Goal: Transaction & Acquisition: Purchase product/service

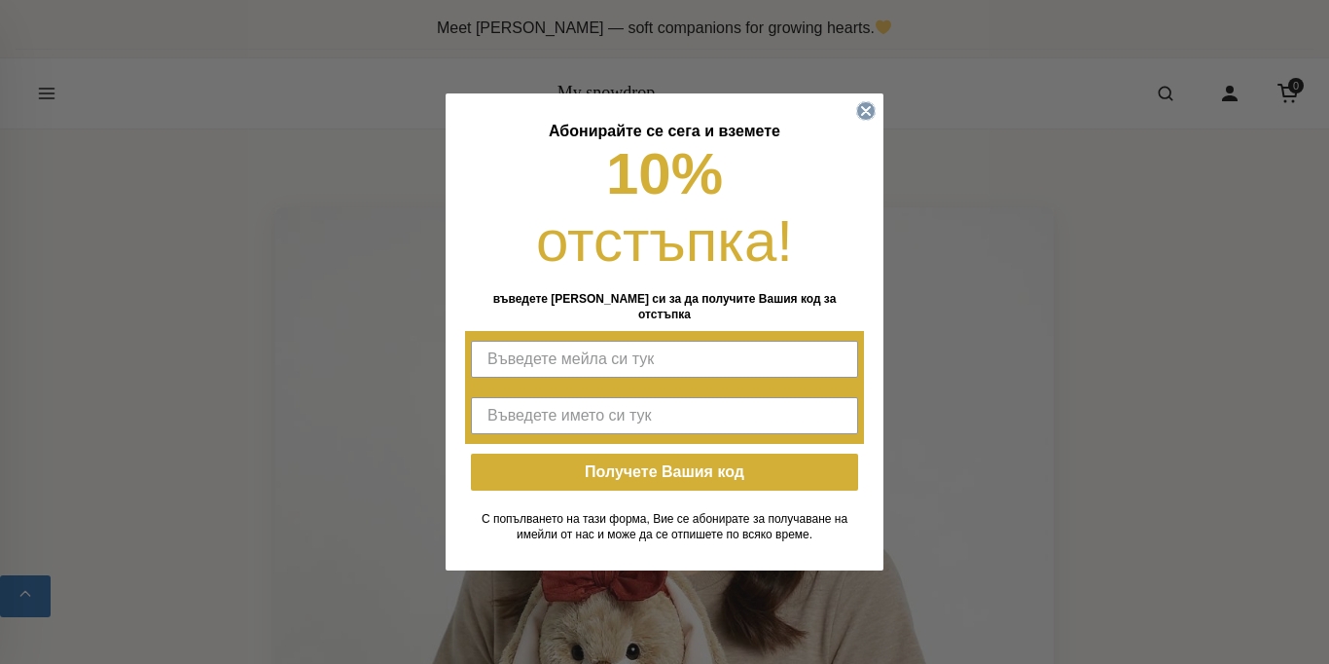
click at [866, 107] on icon "Close dialog" at bounding box center [866, 111] width 8 height 8
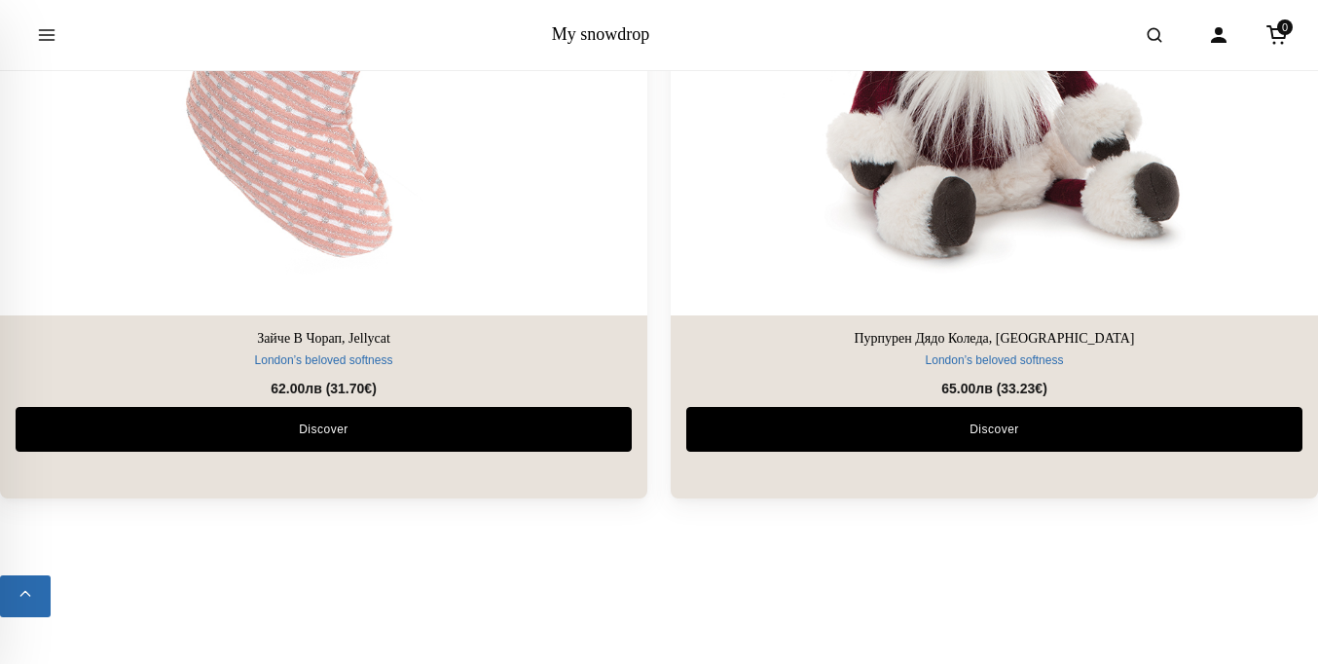
scroll to position [13265, 0]
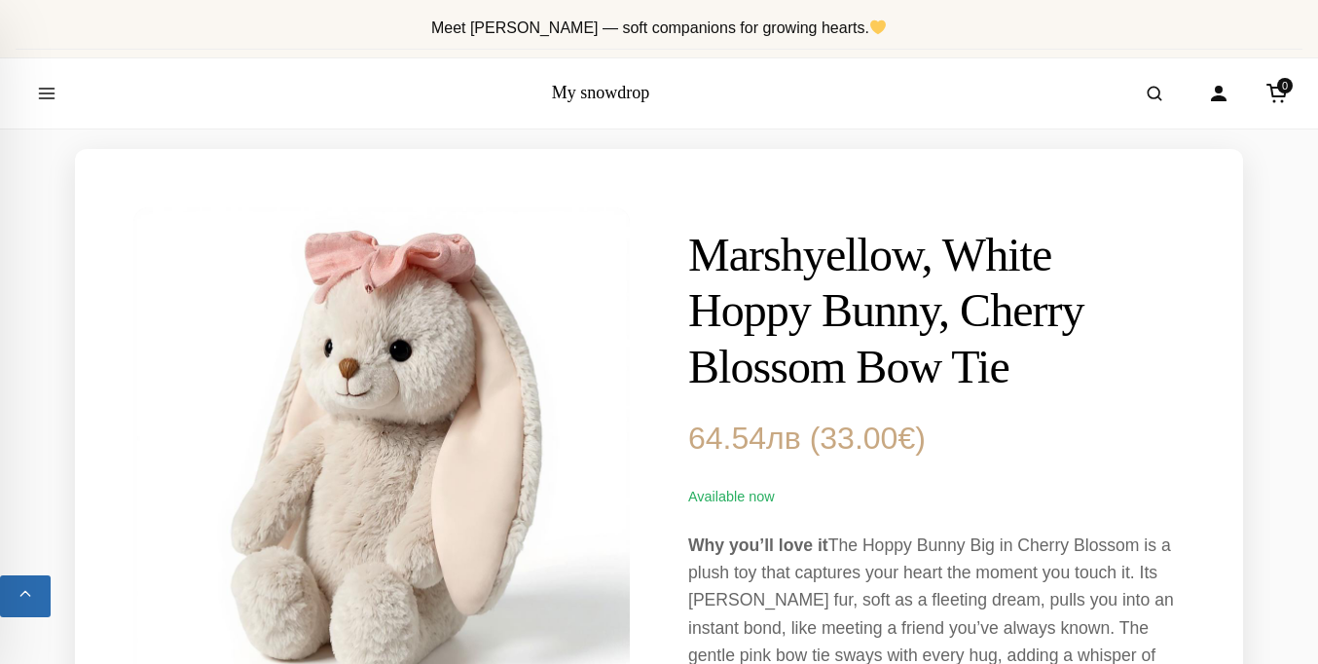
scroll to position [1167, 0]
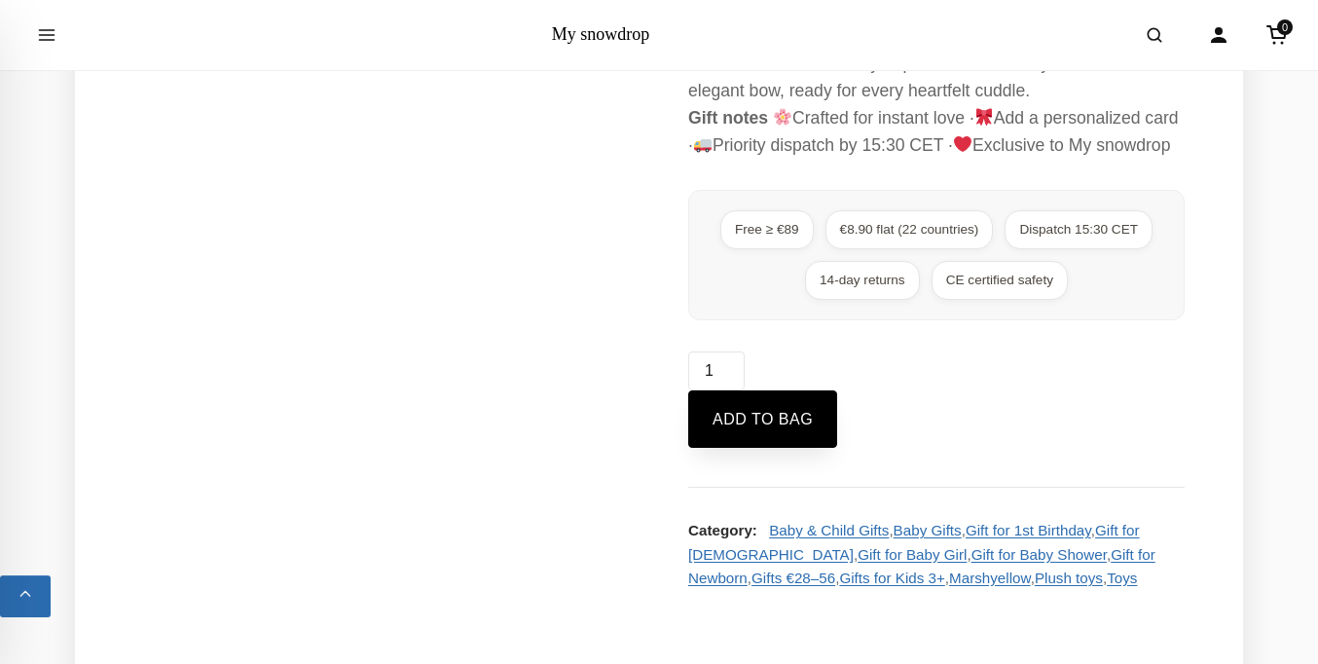
click at [764, 449] on button "Add to bag" at bounding box center [762, 419] width 149 height 58
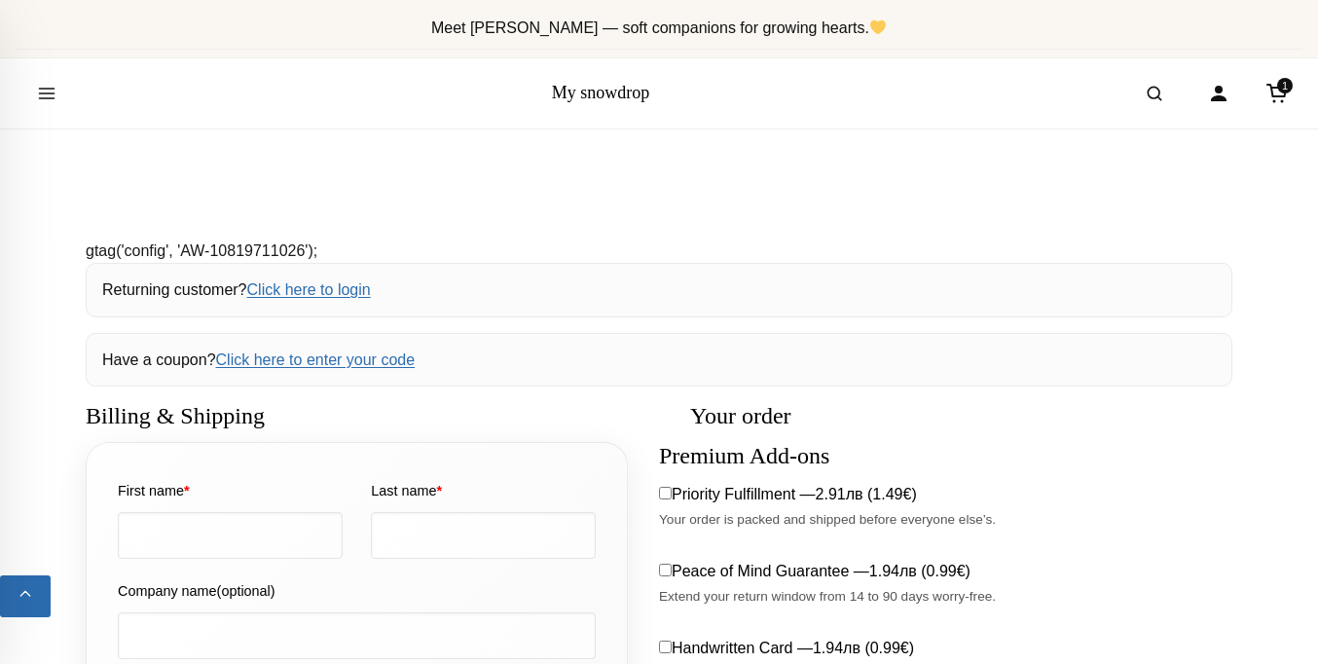
select select "BG-04"
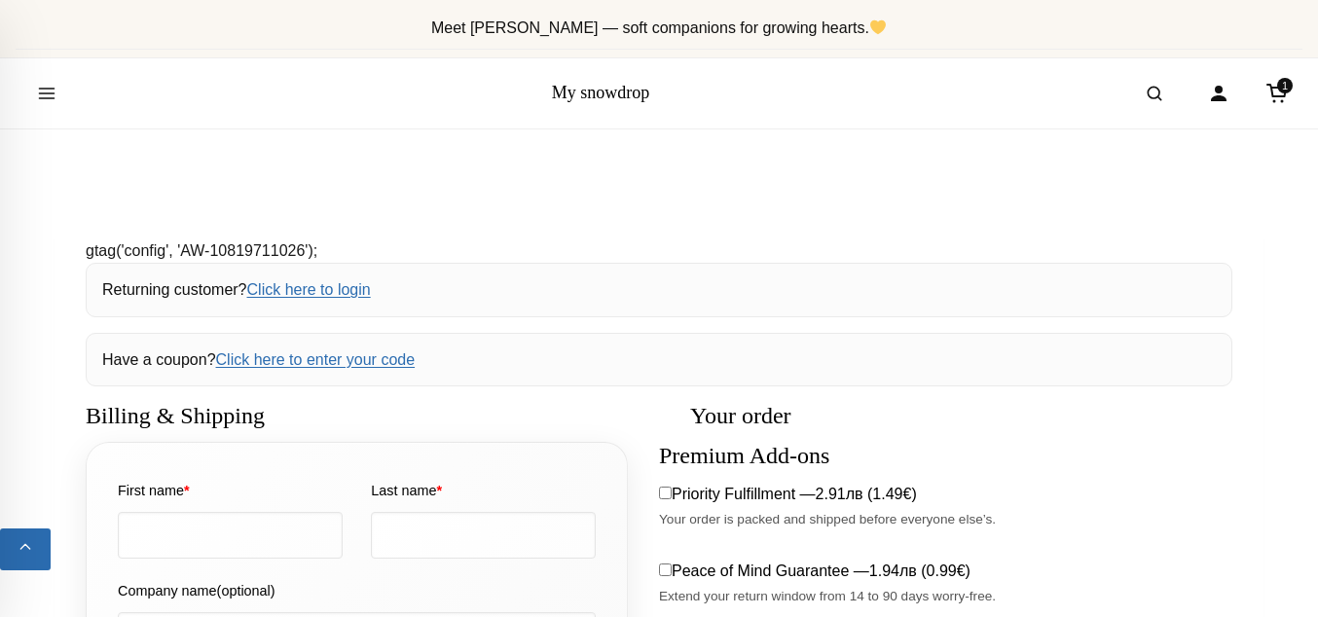
scroll to position [416, 0]
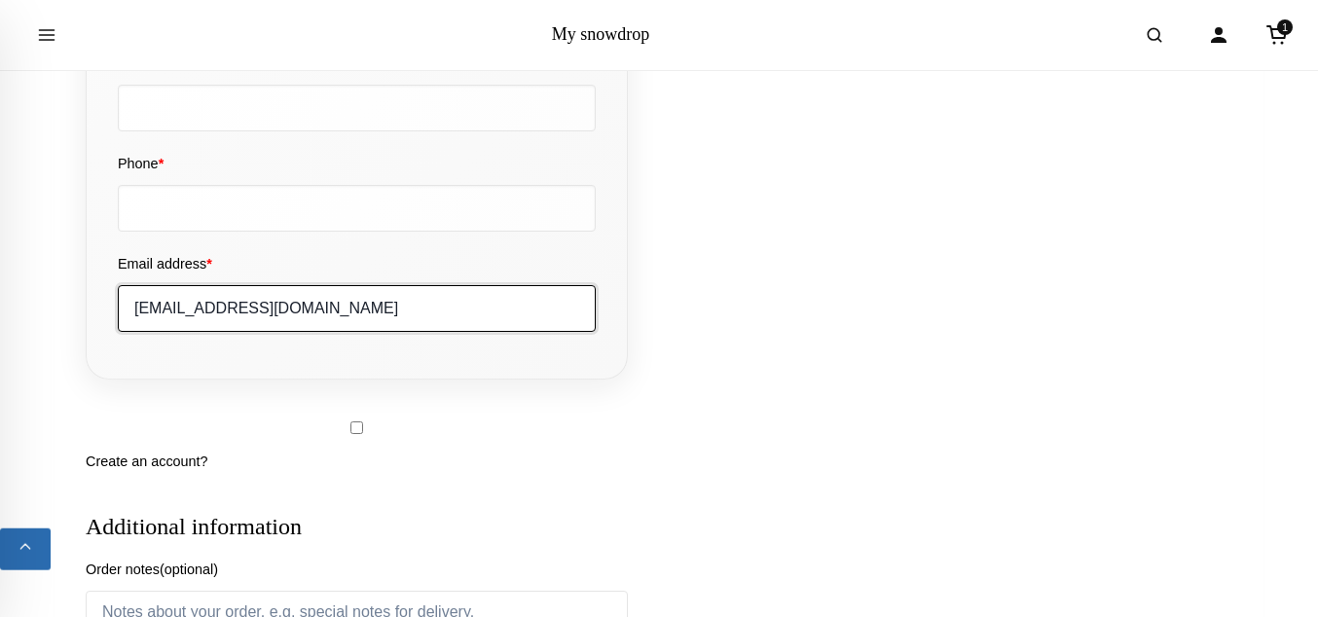
type input "[EMAIL_ADDRESS][DOMAIN_NAME]"
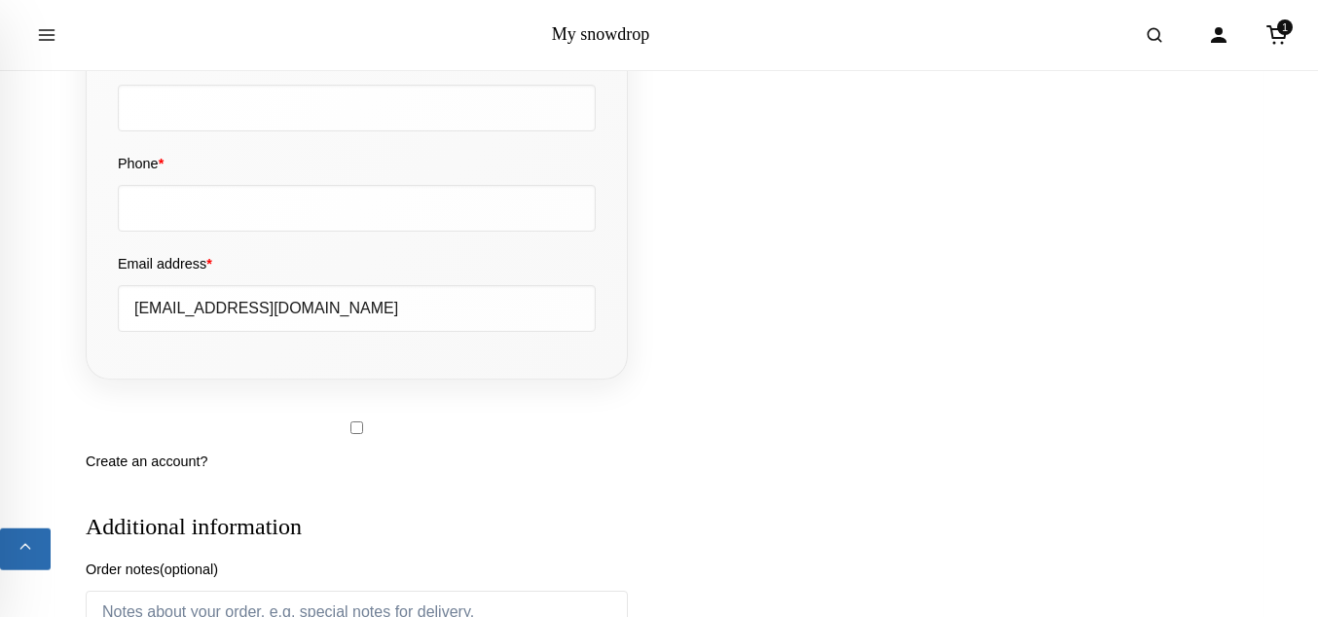
type input "[PERSON_NAME]"
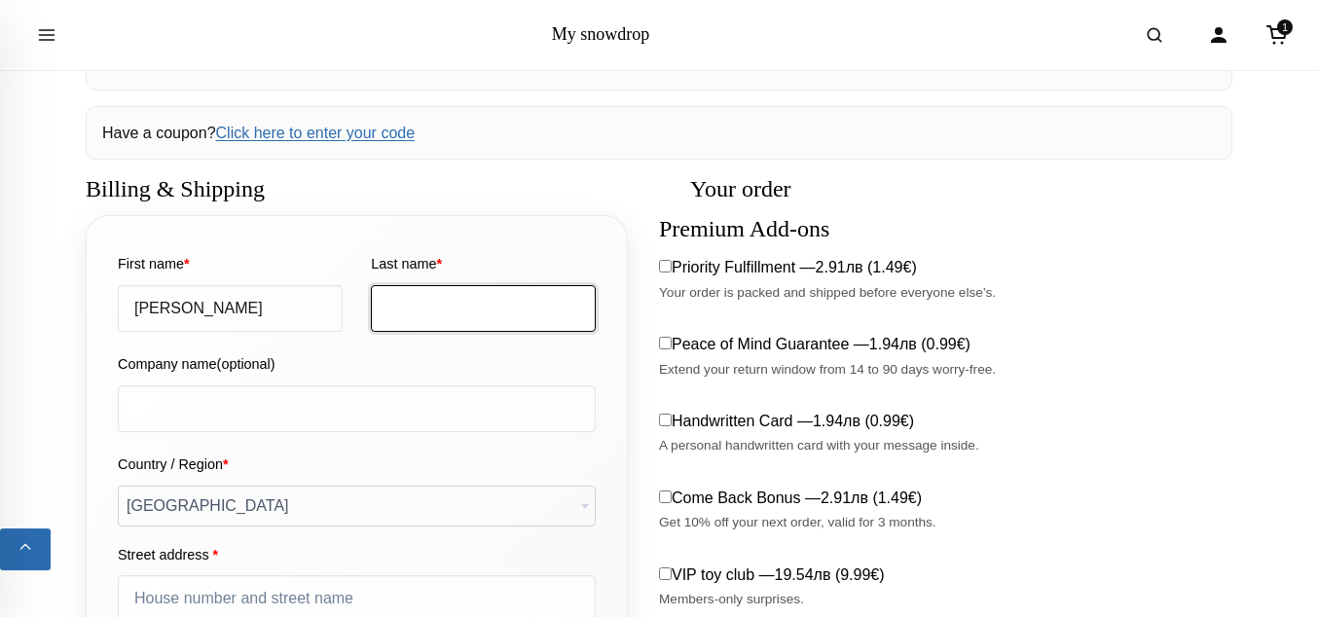
click at [483, 307] on input "Last name *" at bounding box center [483, 308] width 225 height 47
type input "[PERSON_NAME]"
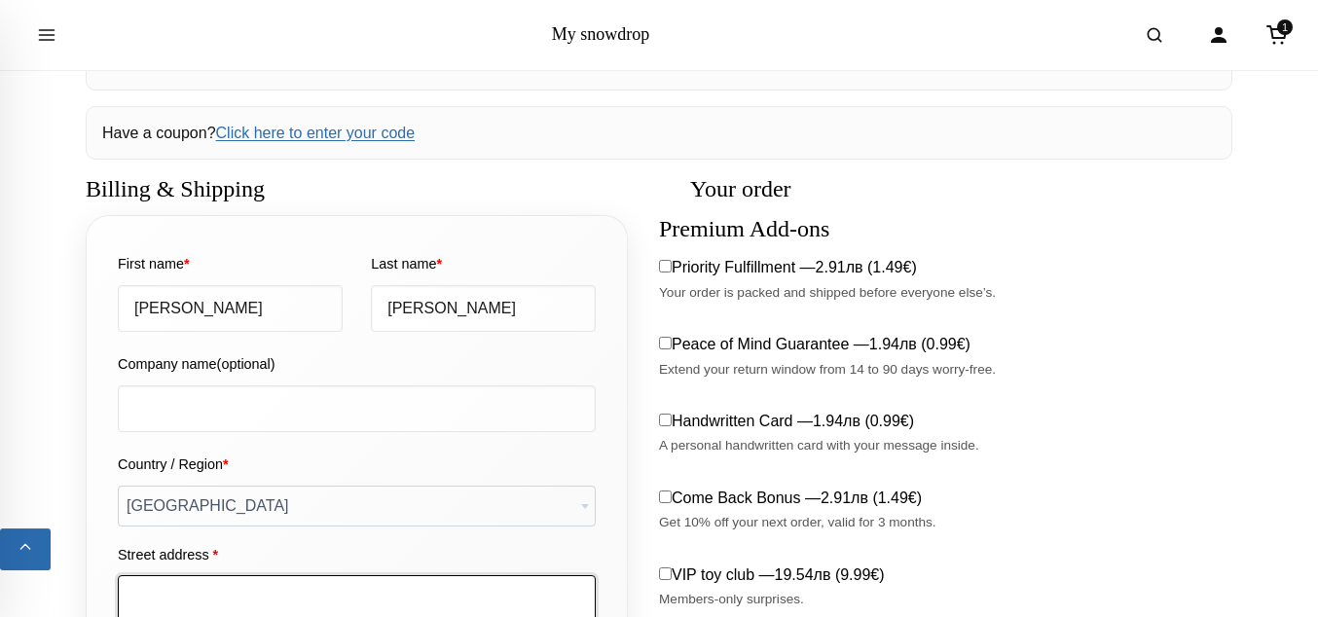
click at [356, 575] on input "Street address *" at bounding box center [357, 598] width 478 height 47
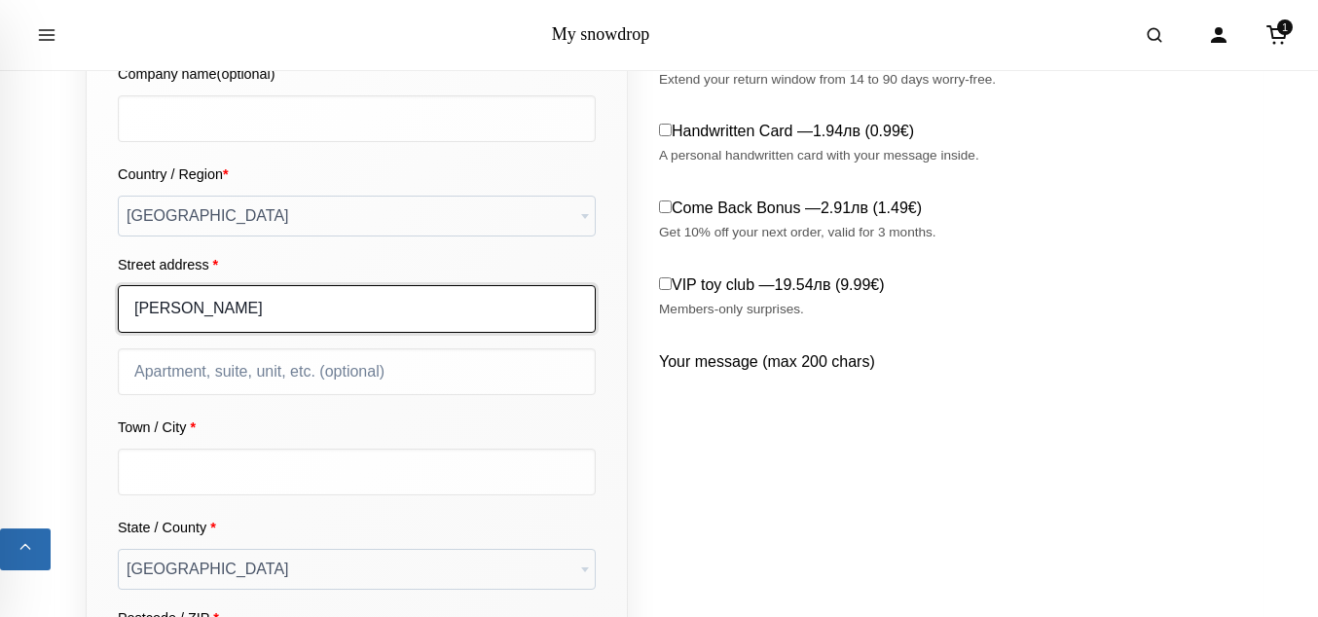
type input "[PERSON_NAME]"
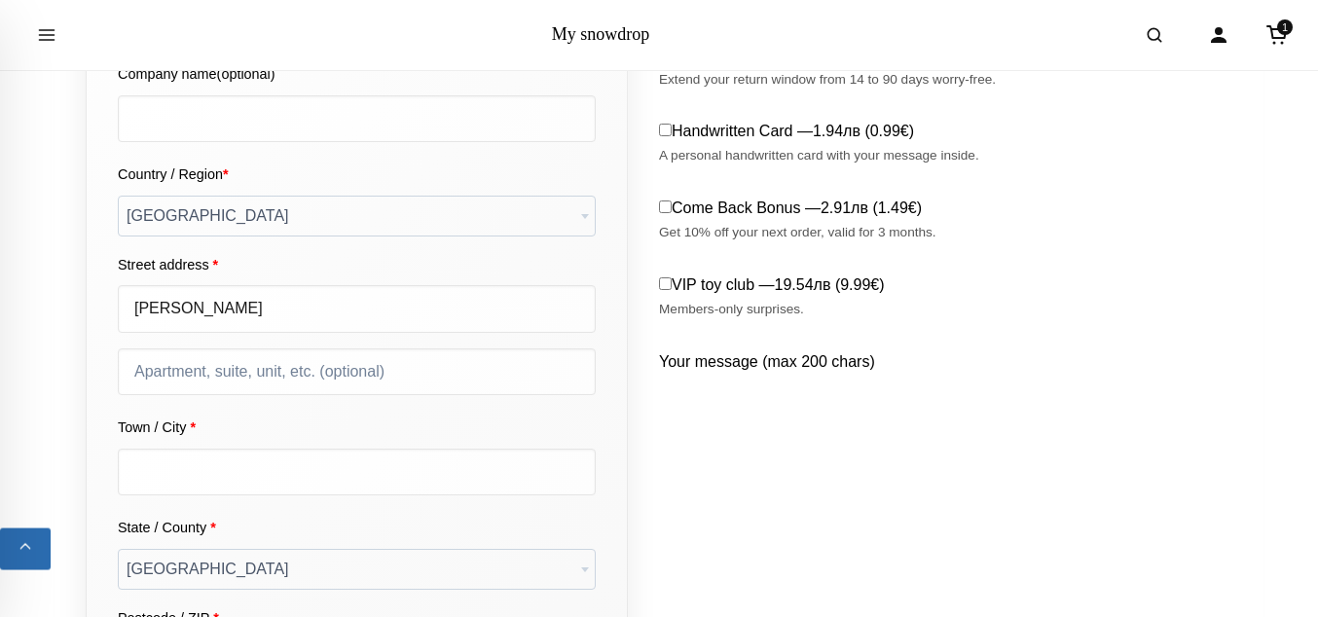
type input "1606"
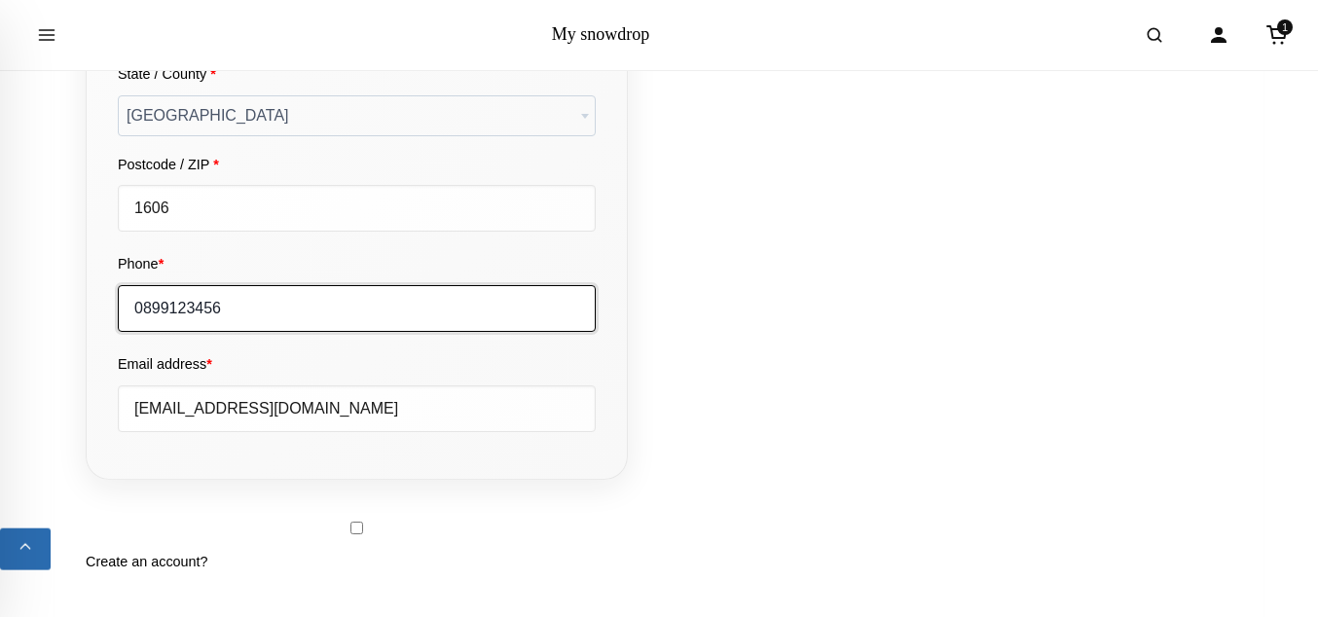
type input "0899123456"
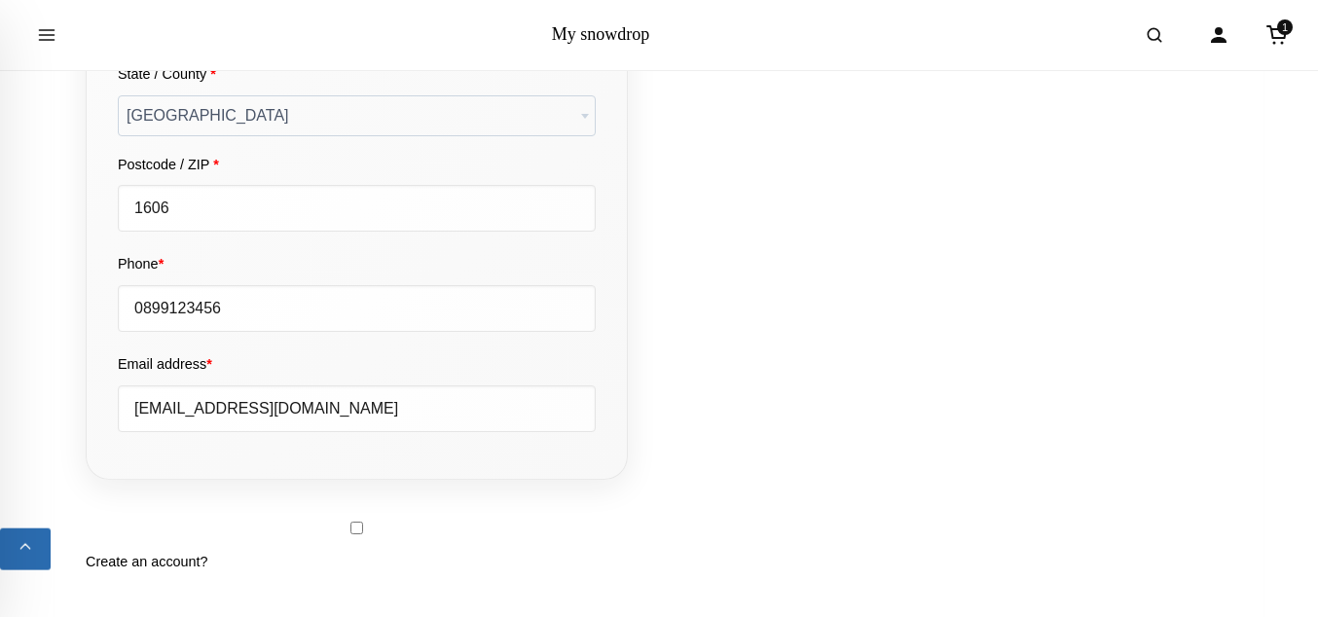
click at [356, 42] on input "Town / City *" at bounding box center [357, 18] width 478 height 47
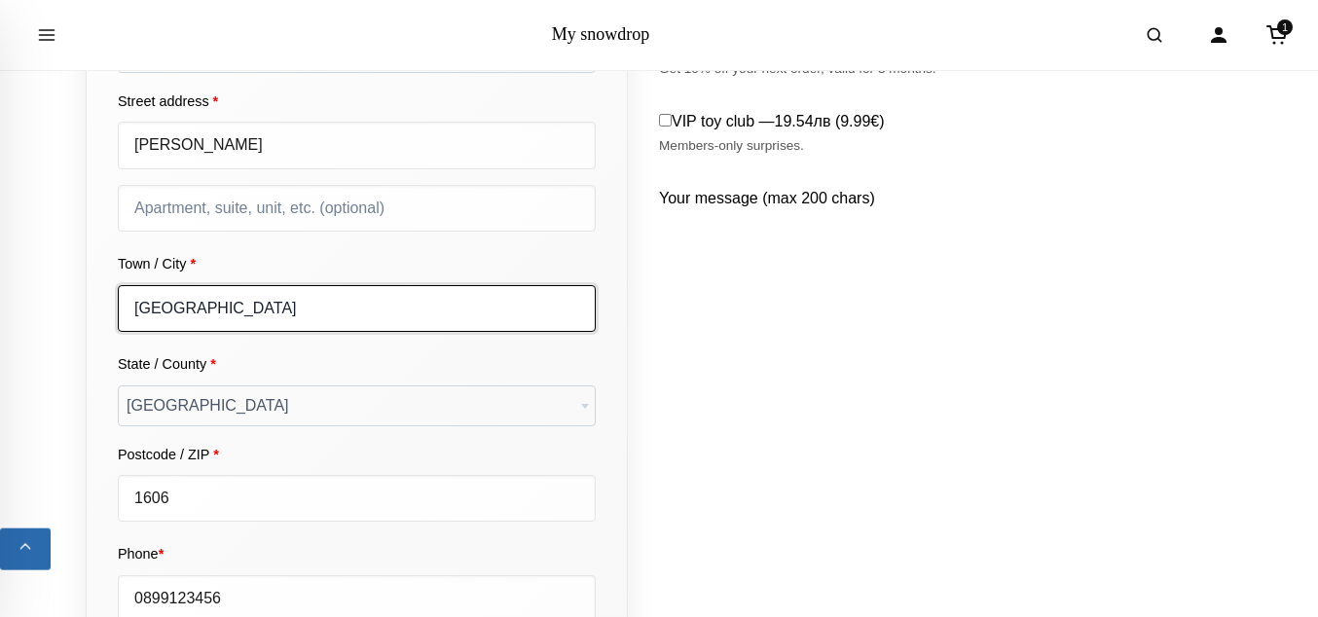
type input "[GEOGRAPHIC_DATA]"
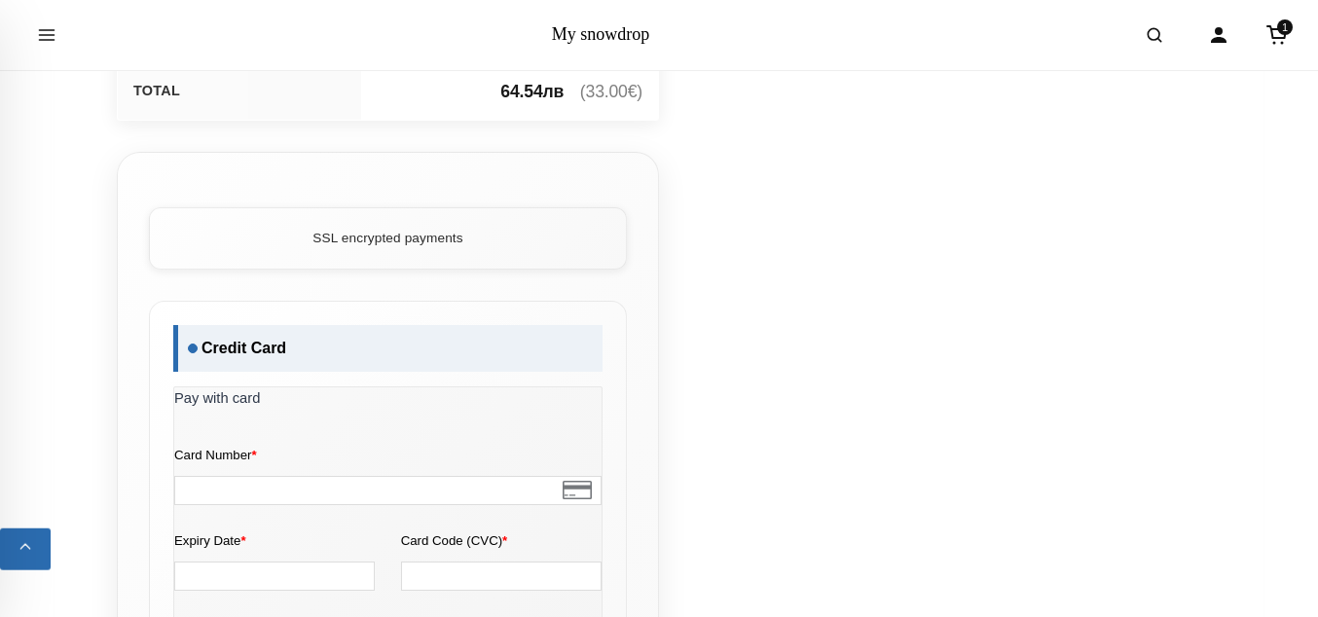
scroll to position [1771, 0]
